Goal: Transaction & Acquisition: Purchase product/service

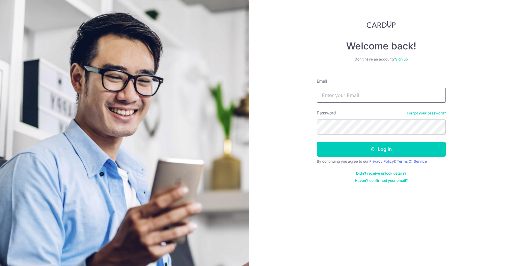
click at [336, 93] on input "Email" at bounding box center [380, 95] width 129 height 15
type input "[EMAIL_ADDRESS][DOMAIN_NAME]"
click at [316, 142] on button "Log in" at bounding box center [380, 149] width 129 height 15
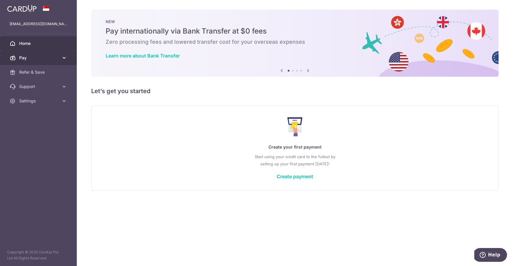
click at [54, 59] on span "Pay" at bounding box center [39, 58] width 40 height 6
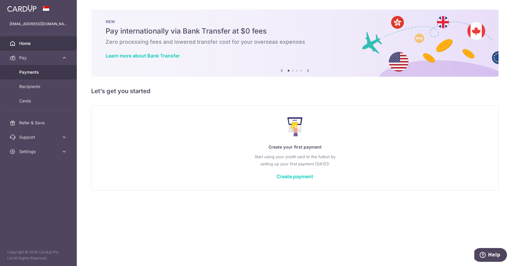
click at [46, 74] on span "Payments" at bounding box center [39, 72] width 40 height 6
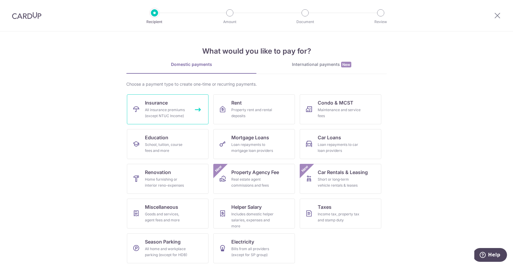
click at [166, 100] on span "Insurance" at bounding box center [156, 102] width 23 height 7
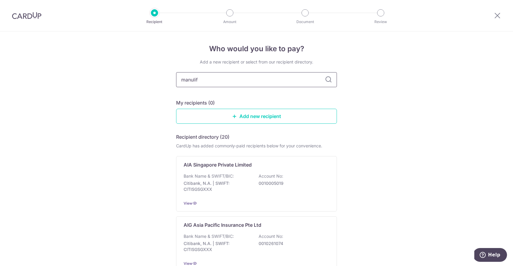
type input "manulife"
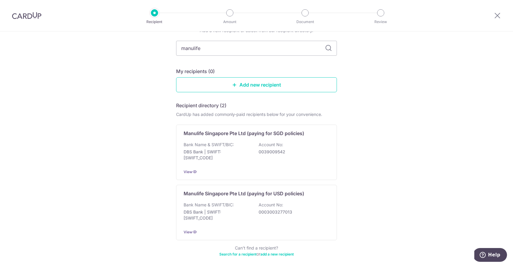
scroll to position [32, 0]
